Goal: Information Seeking & Learning: Learn about a topic

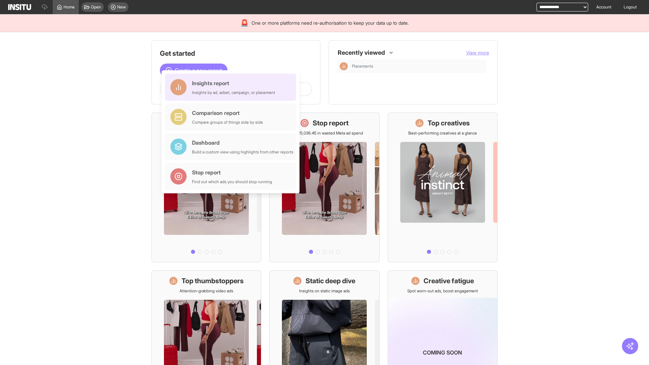
click at [232, 87] on div "Insights report Insights by ad, adset, campaign, or placement" at bounding box center [233, 87] width 83 height 16
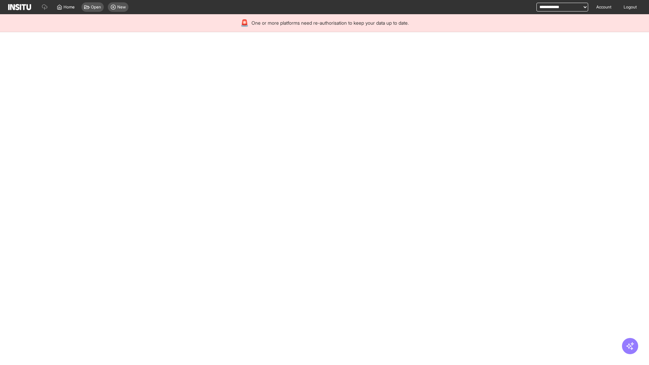
select select "**"
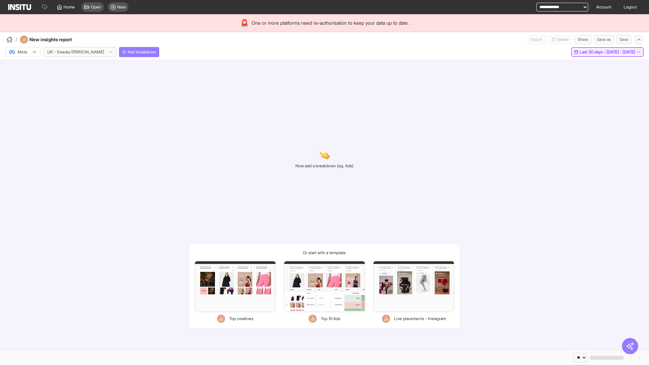
click at [592, 52] on span "Last 30 days - [DATE] - [DATE]" at bounding box center [607, 51] width 55 height 5
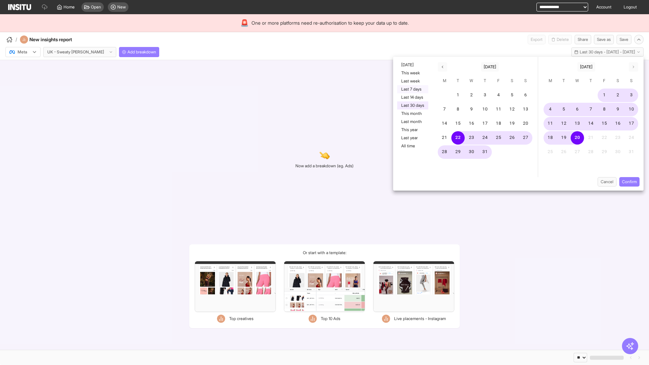
click at [412, 89] on button "Last 7 days" at bounding box center [412, 89] width 31 height 8
